Goal: Task Accomplishment & Management: Manage account settings

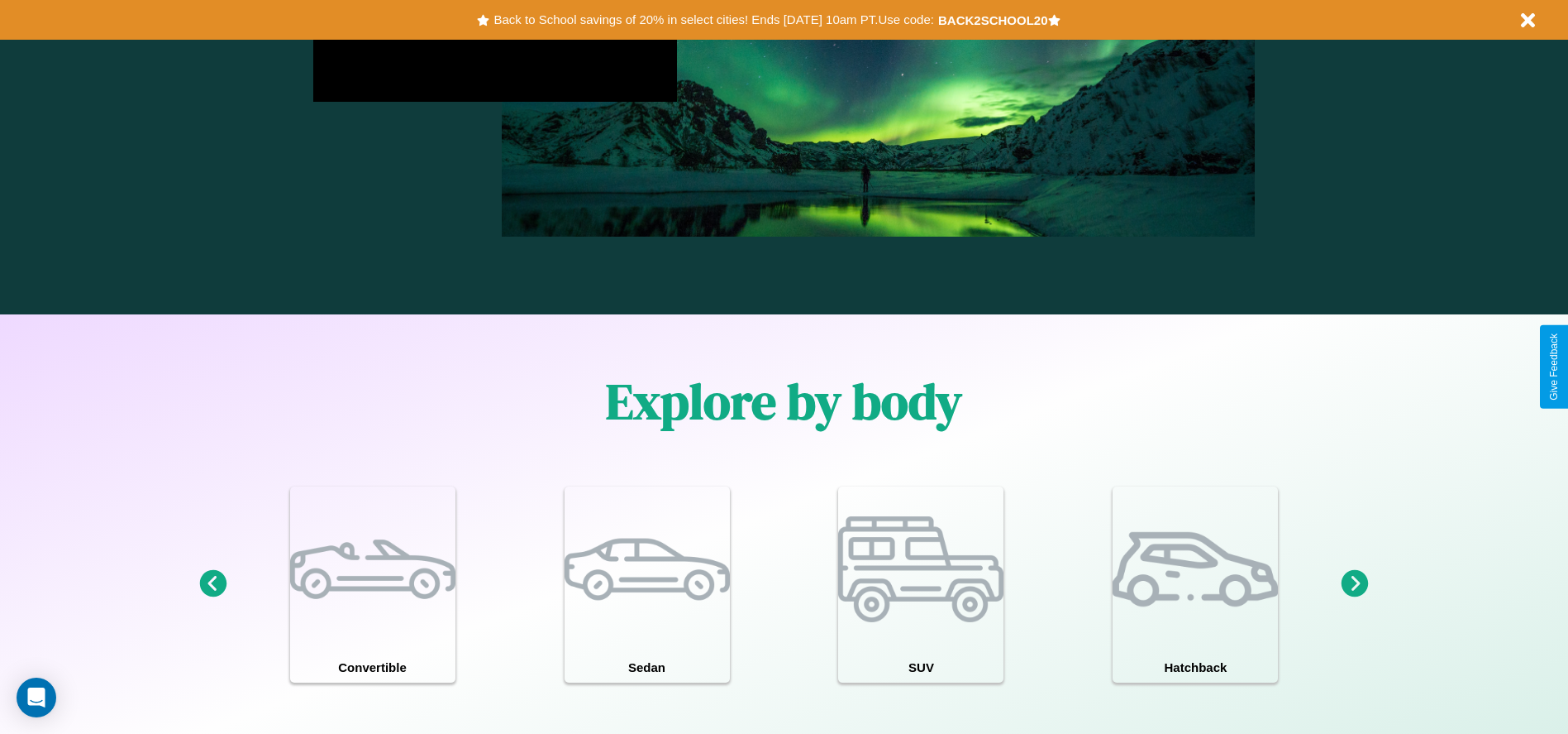
scroll to position [1443, 0]
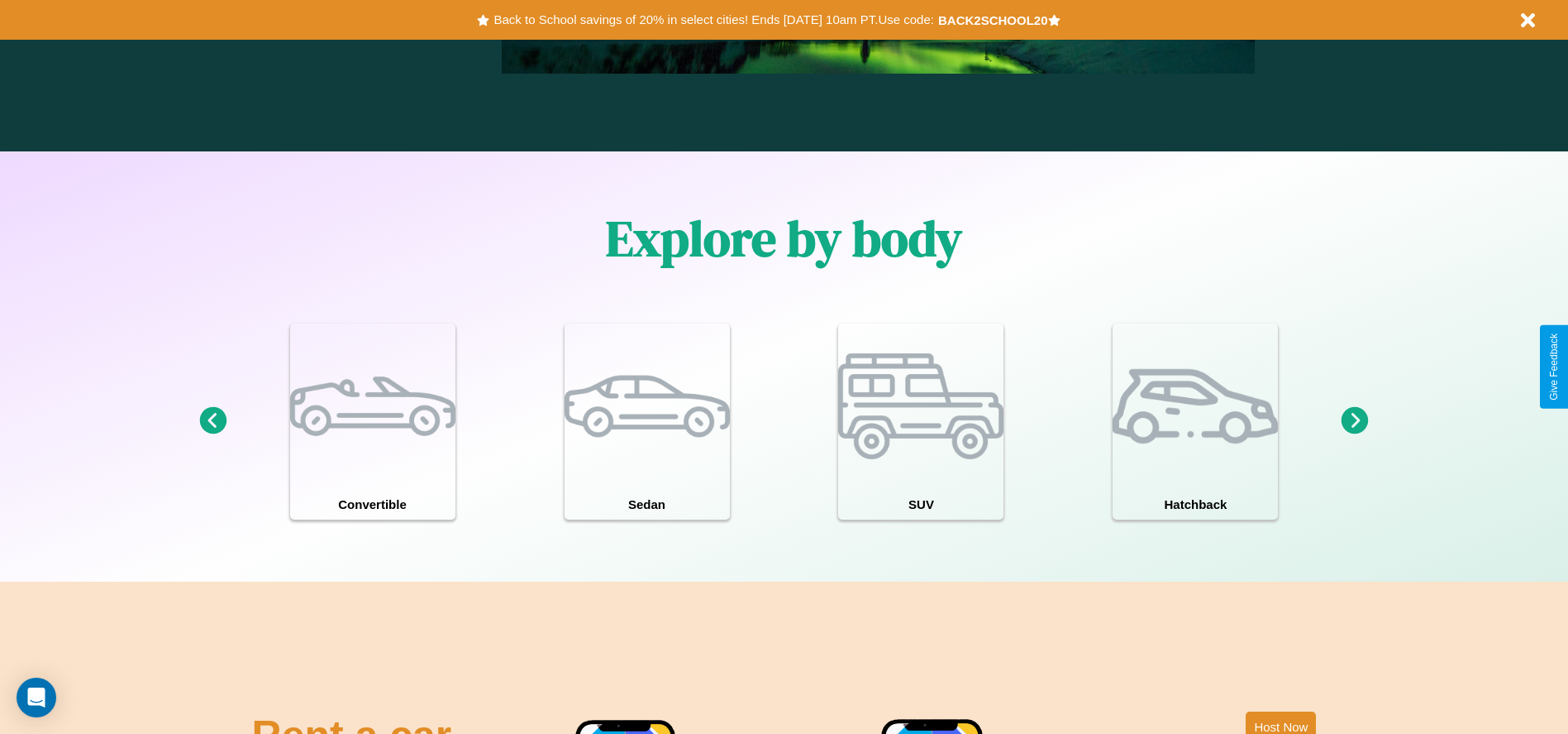
click at [1355, 421] on icon at bounding box center [1354, 420] width 27 height 27
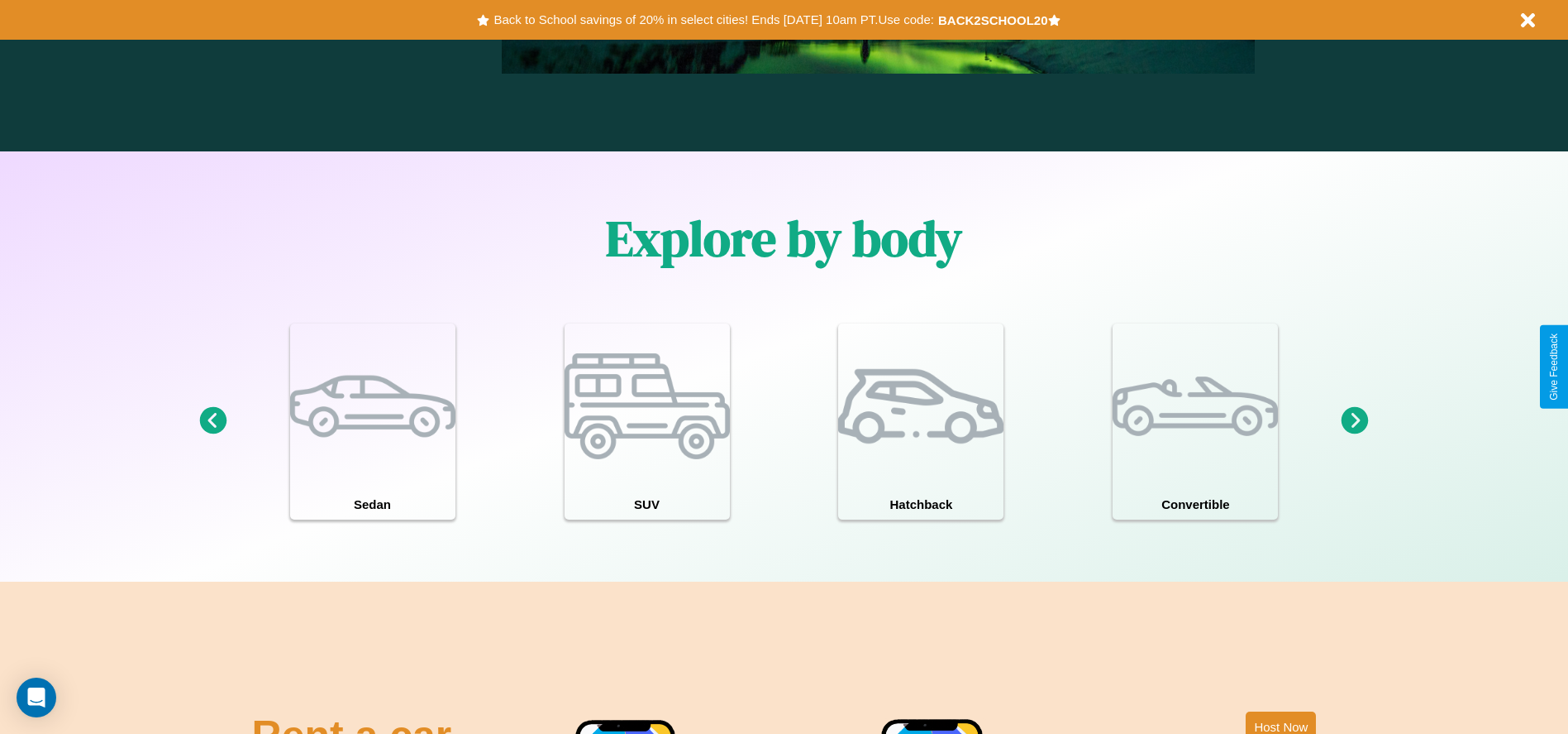
click at [1355, 421] on icon at bounding box center [1354, 420] width 27 height 27
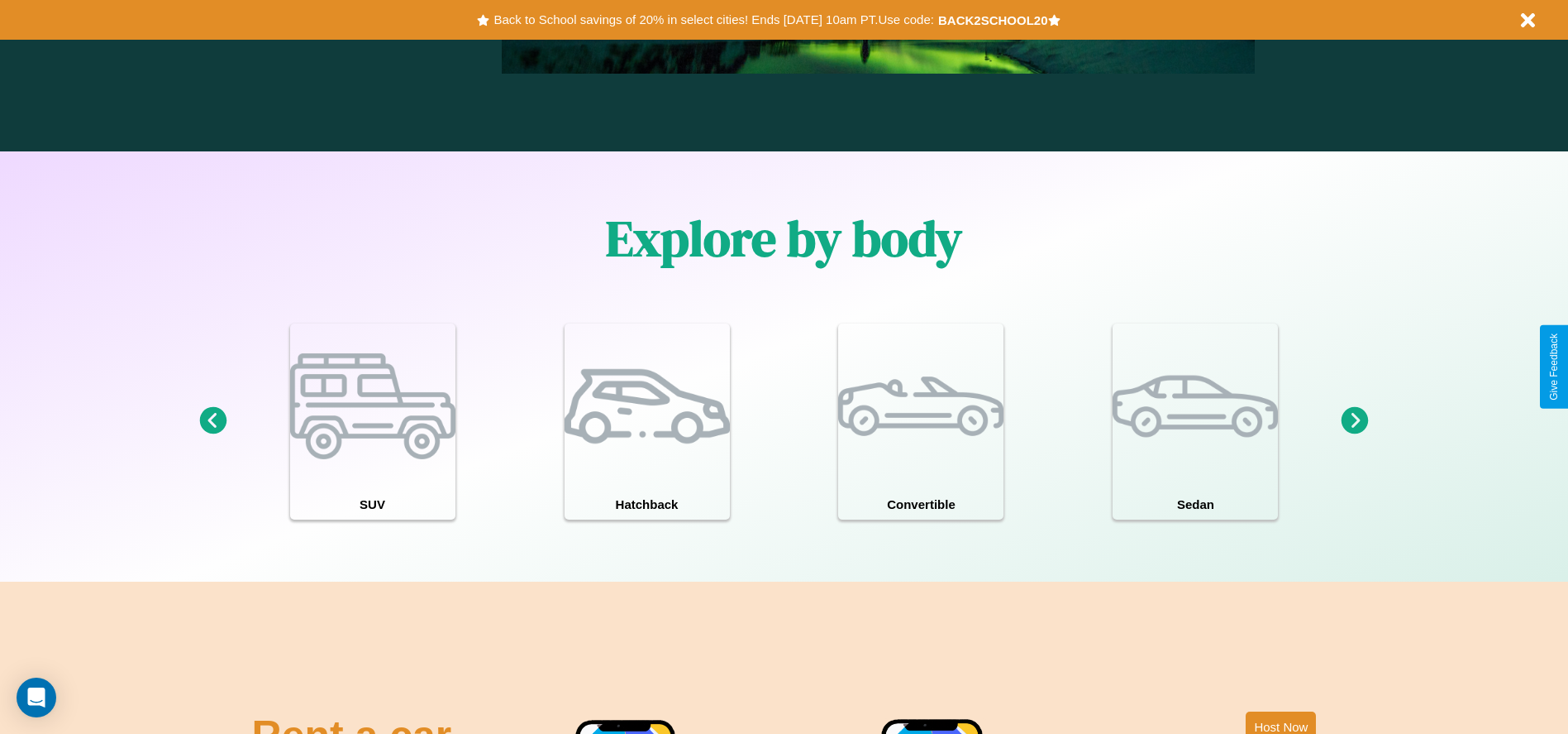
click at [1355, 421] on icon at bounding box center [1354, 420] width 27 height 27
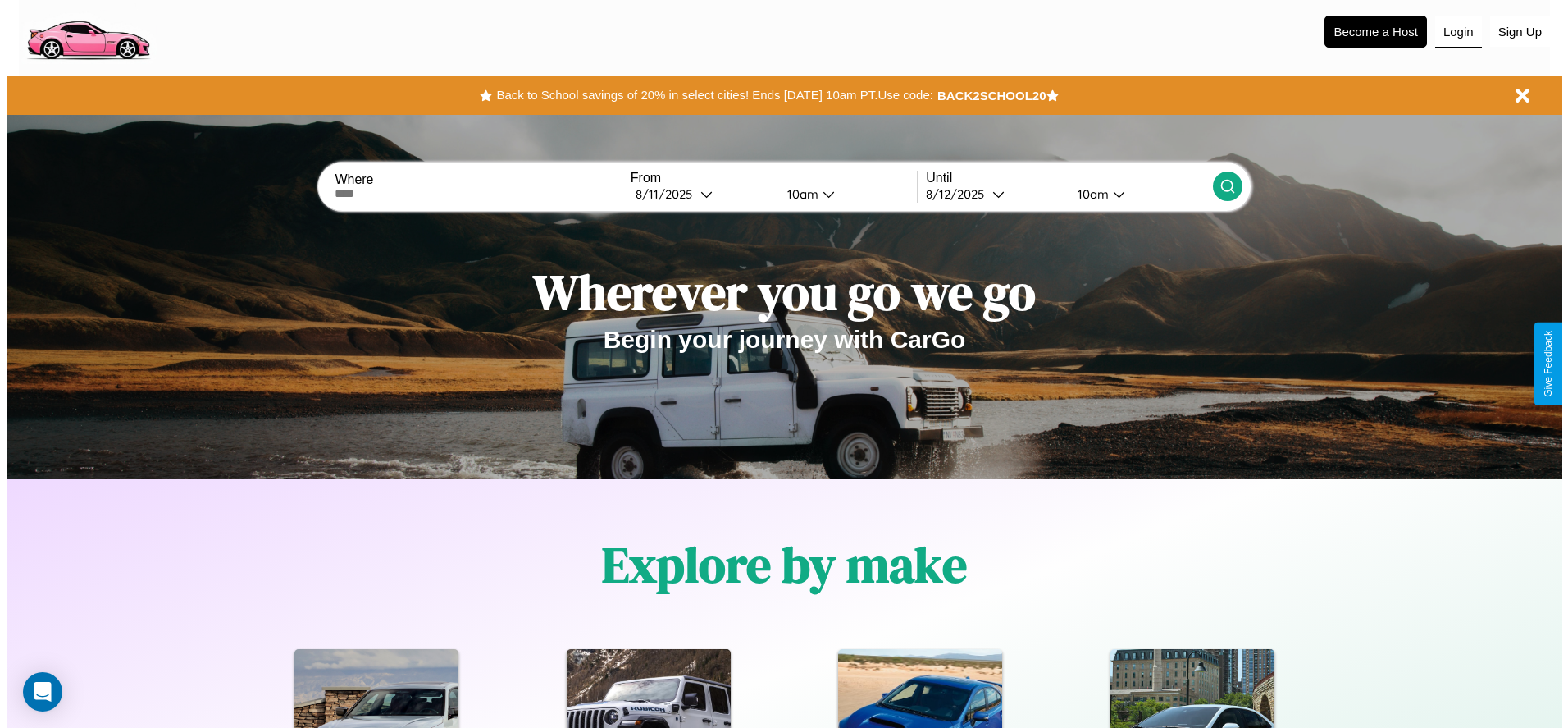
scroll to position [0, 0]
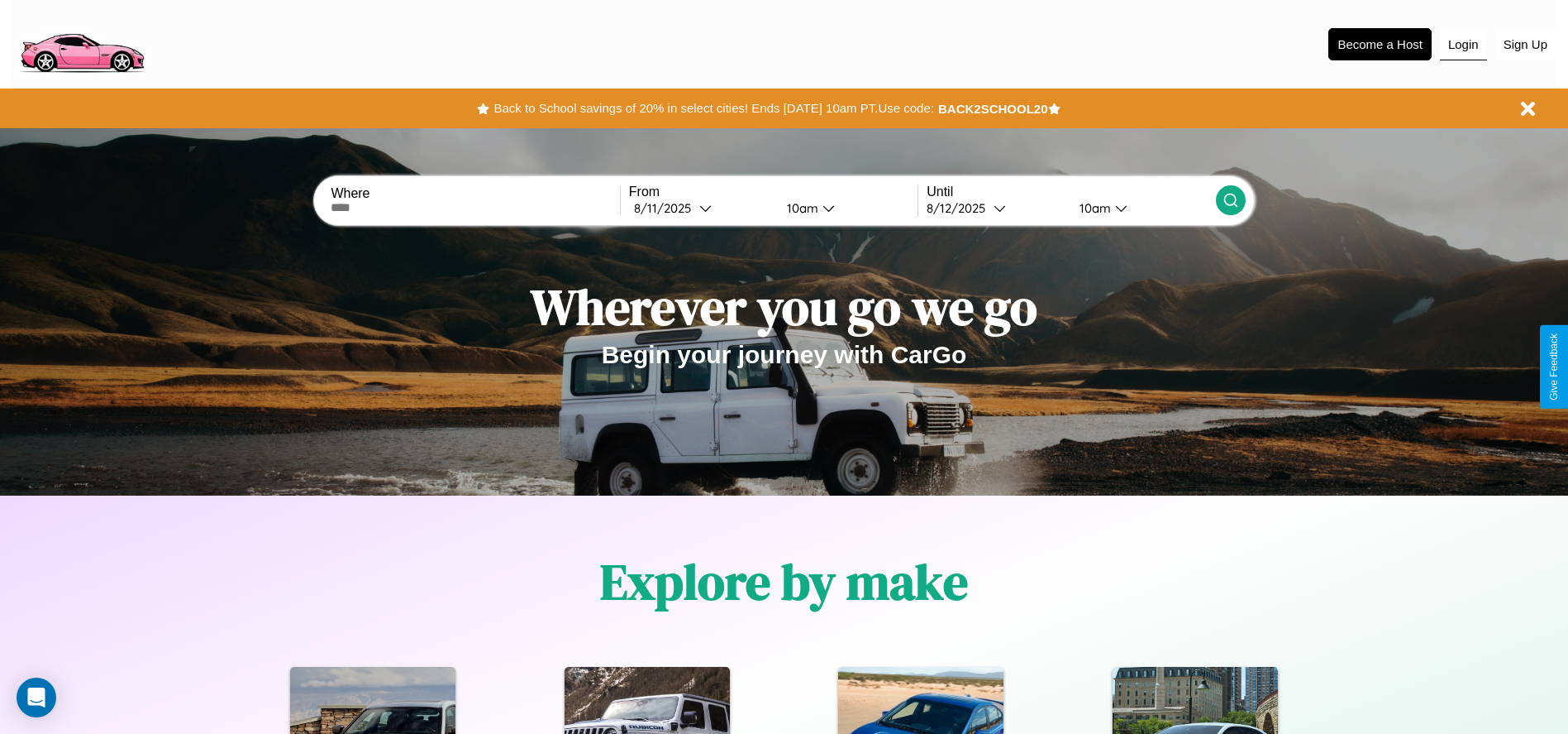
click at [1463, 44] on button "Login" at bounding box center [1463, 44] width 47 height 31
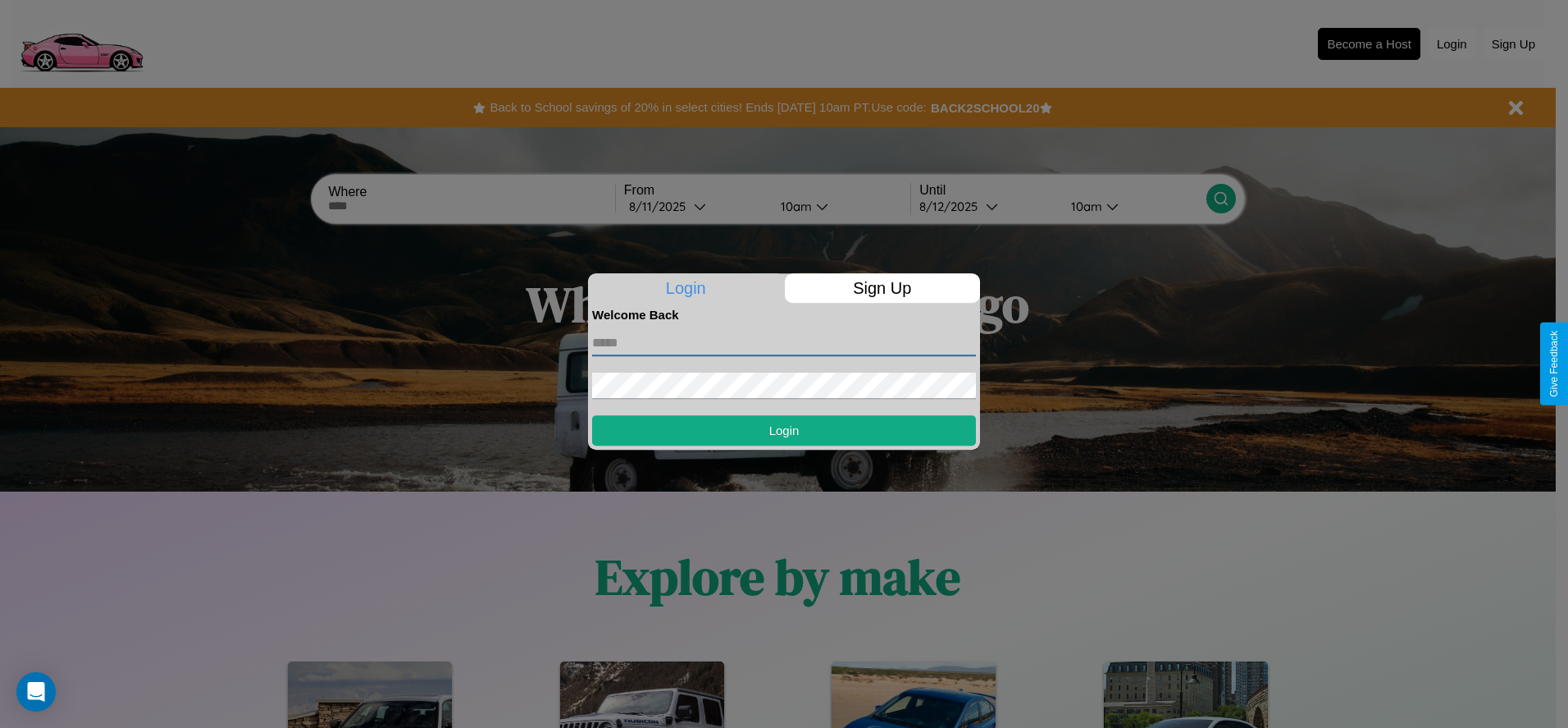
click at [784, 342] on input "text" at bounding box center [784, 343] width 384 height 26
type input "**********"
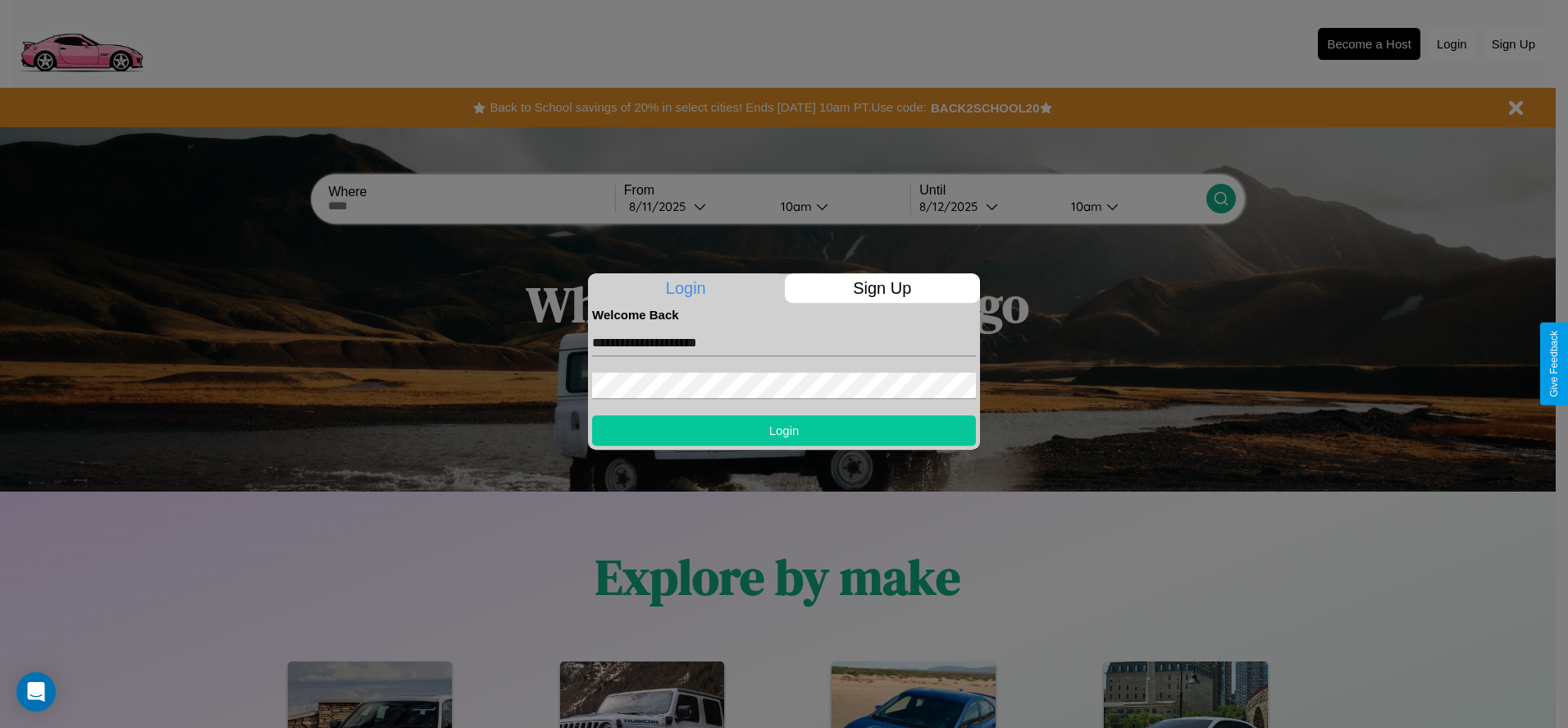
click at [784, 429] on button "Login" at bounding box center [784, 430] width 384 height 31
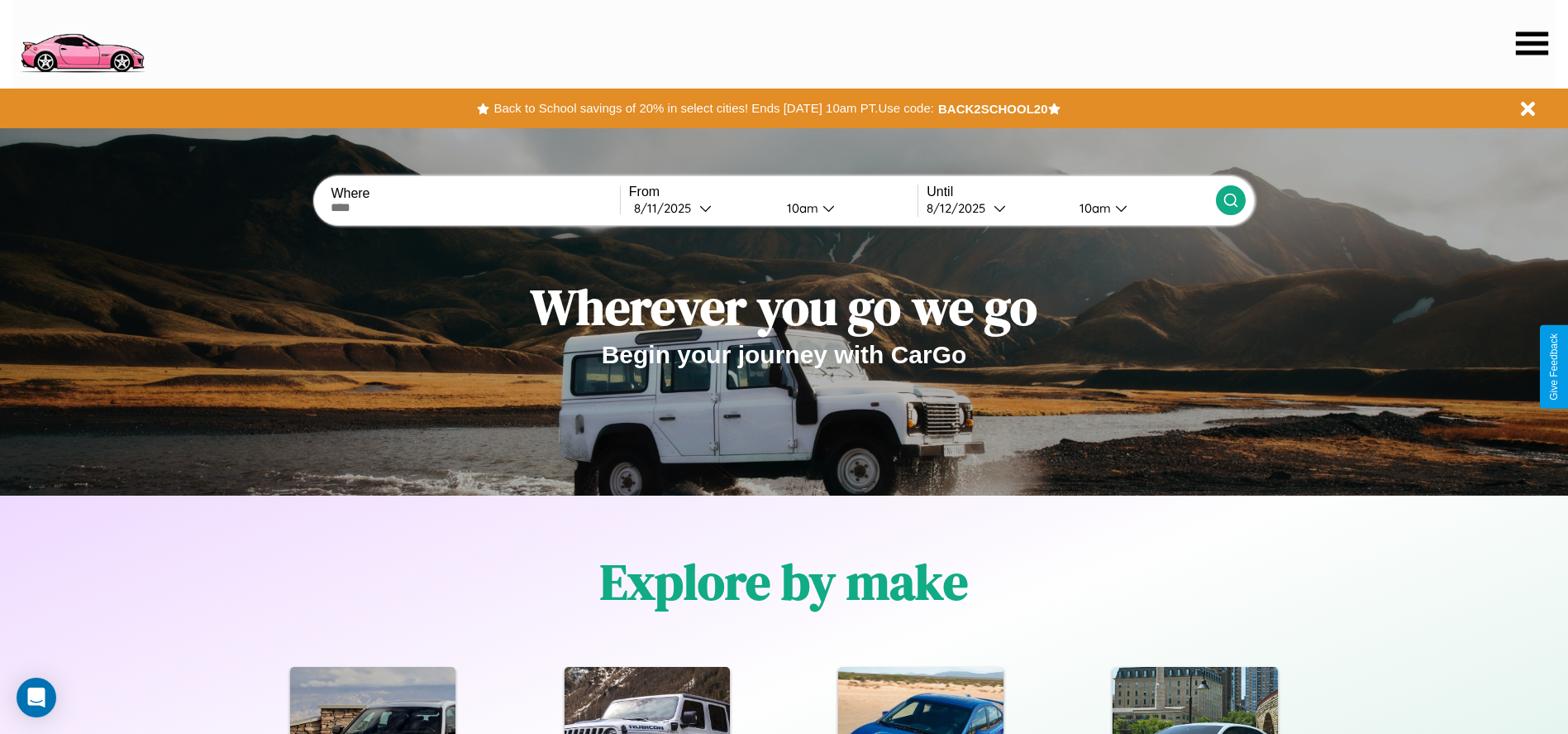
click at [1532, 43] on icon at bounding box center [1532, 42] width 32 height 23
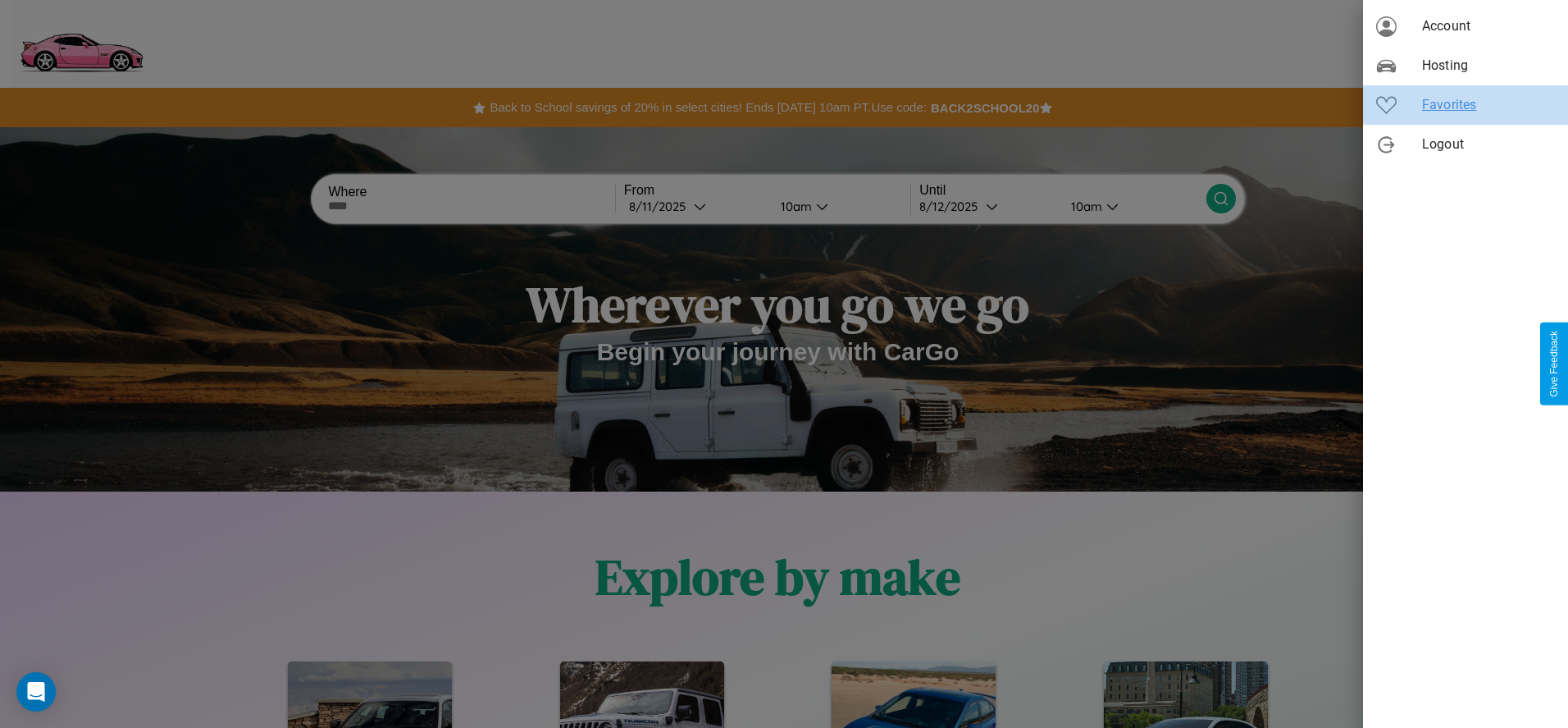
click at [1466, 105] on span "Favorites" at bounding box center [1489, 105] width 133 height 20
